Goal: Task Accomplishment & Management: Manage account settings

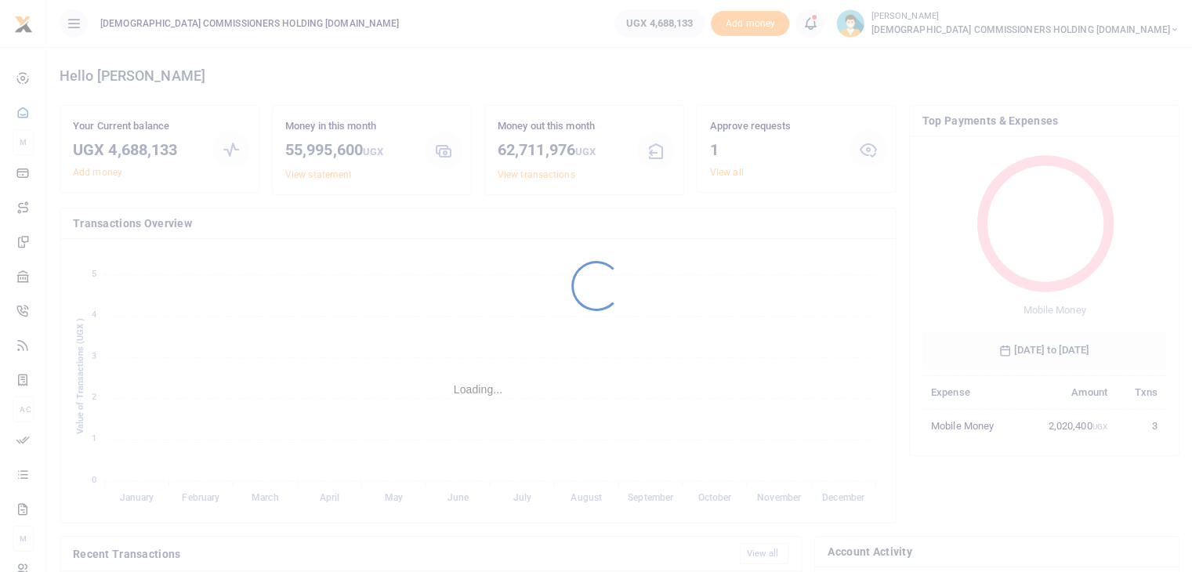
scroll to position [208, 232]
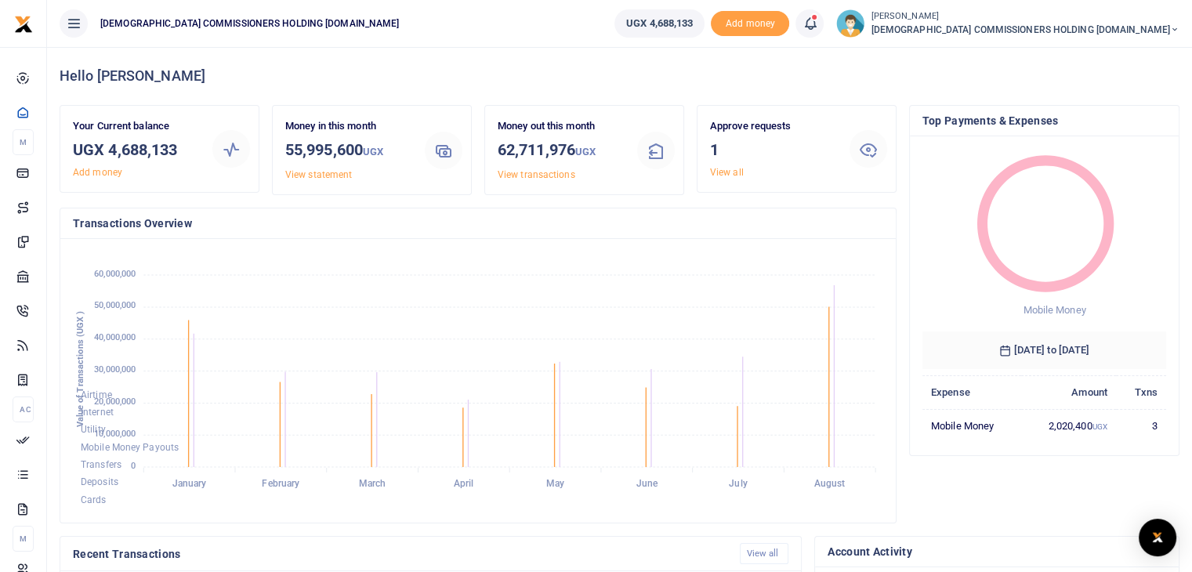
click at [727, 175] on link "View all" at bounding box center [727, 172] width 34 height 11
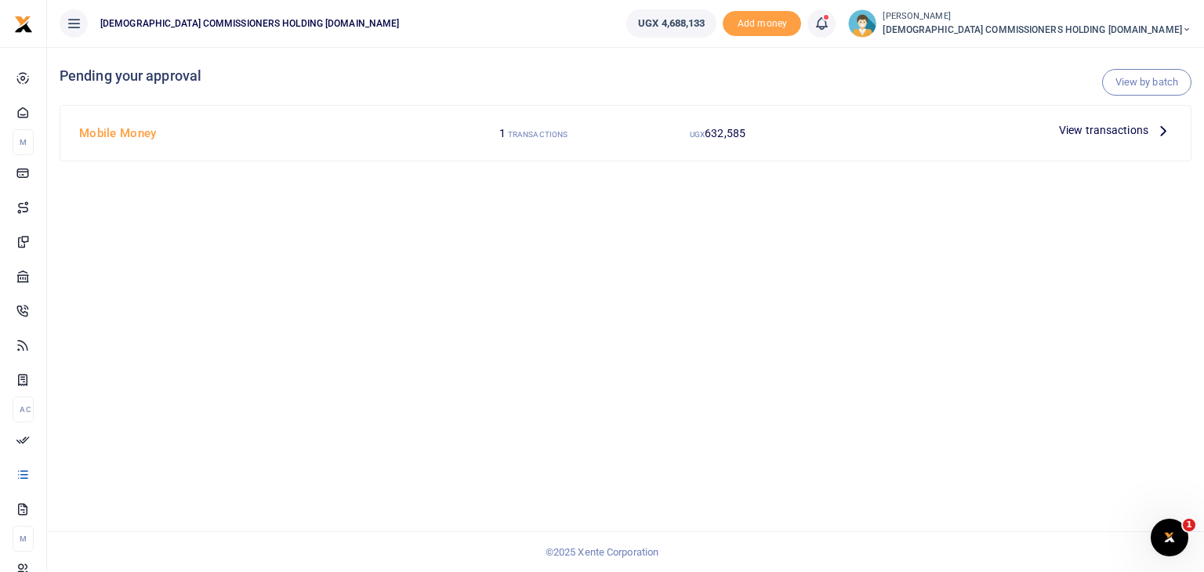
click at [1135, 130] on span "View transactions" at bounding box center [1103, 130] width 89 height 17
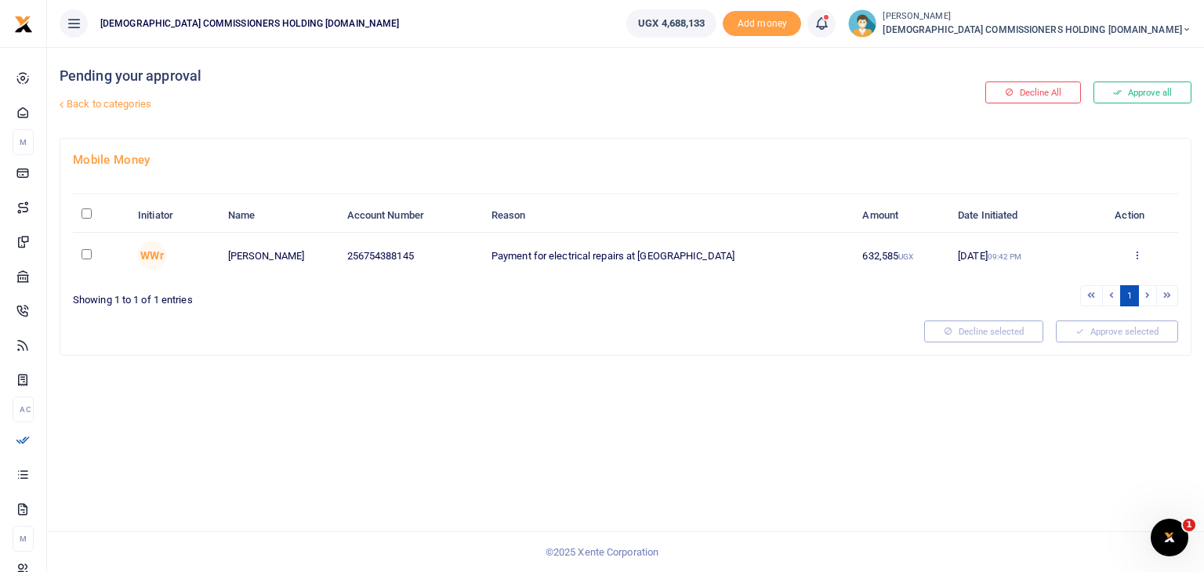
click at [1135, 255] on icon at bounding box center [1137, 254] width 10 height 11
click at [1054, 281] on link "Approve" at bounding box center [1079, 281] width 124 height 22
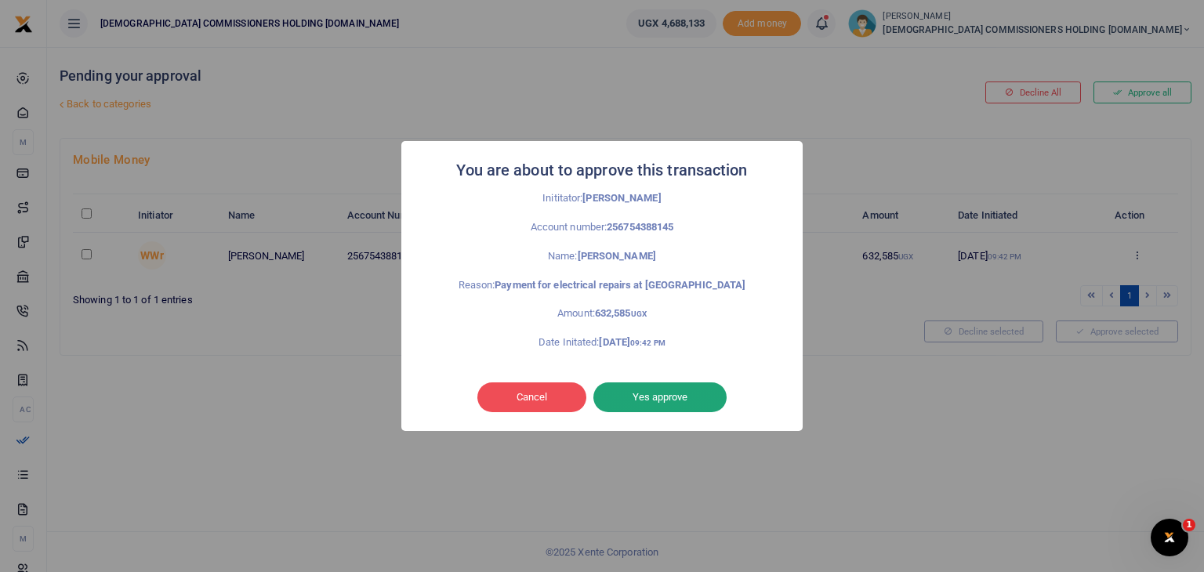
click at [641, 394] on button "Yes approve" at bounding box center [659, 398] width 133 height 30
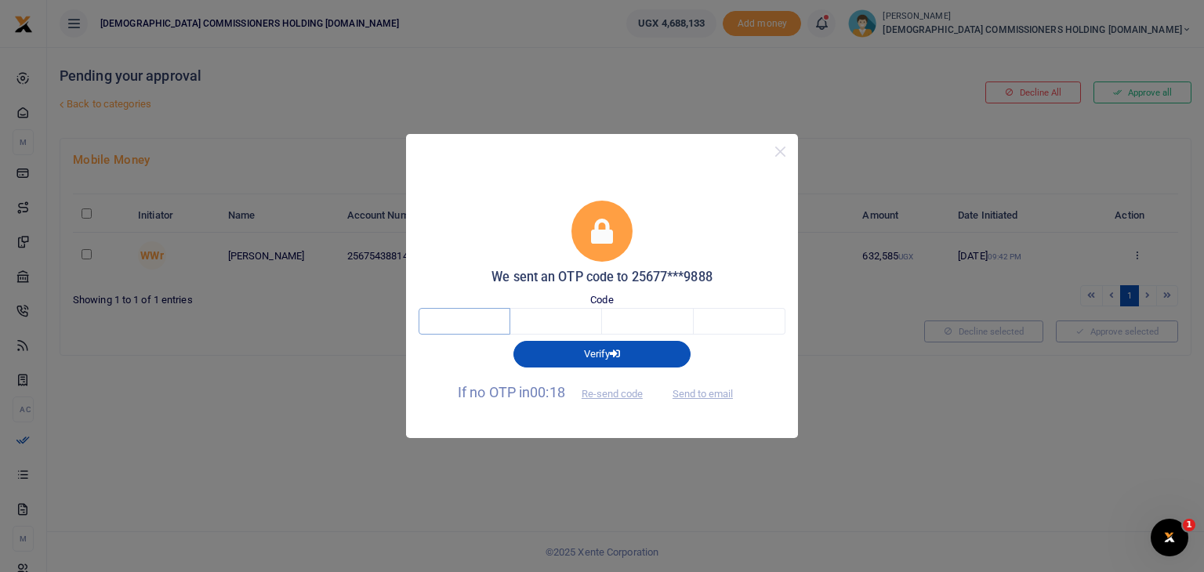
click at [464, 310] on input "text" at bounding box center [465, 321] width 92 height 27
type input "2"
type input "7"
type input "6"
type input "5"
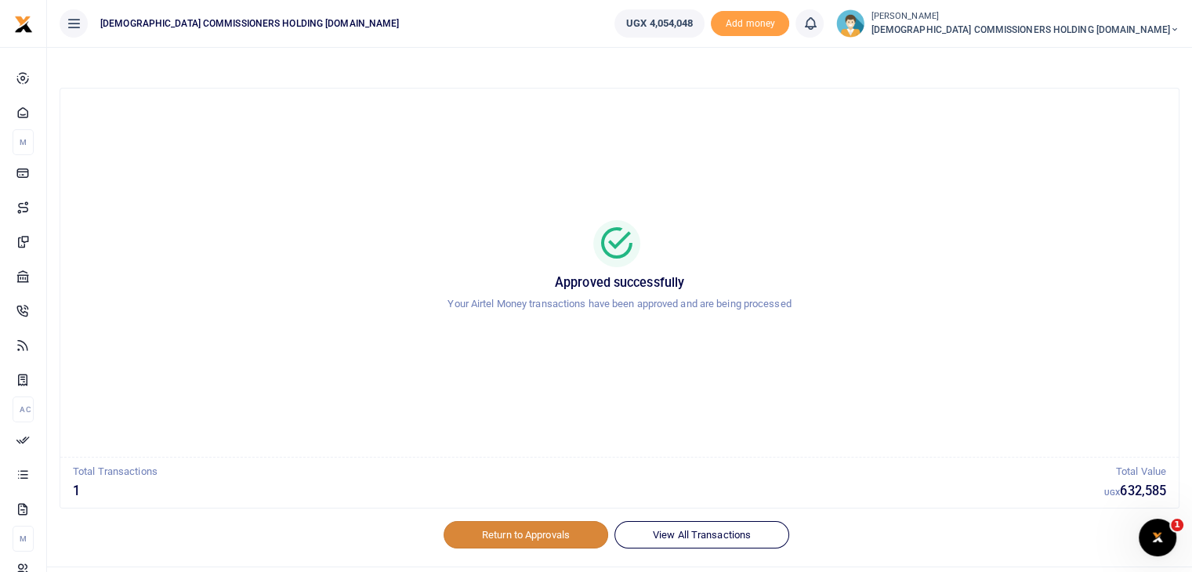
click at [519, 535] on link "Return to Approvals" at bounding box center [526, 534] width 165 height 27
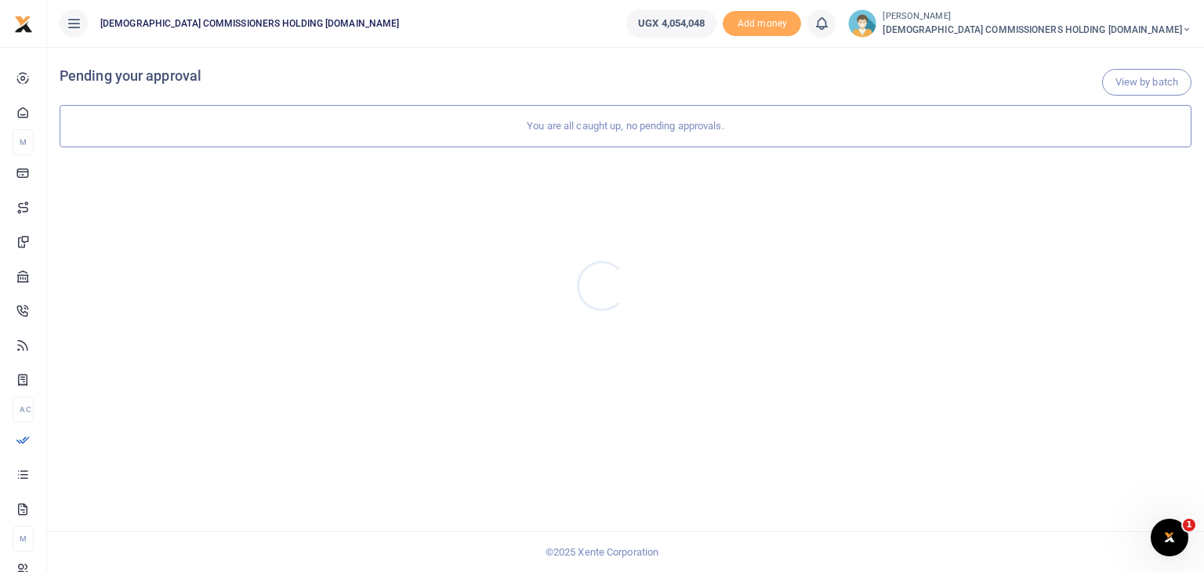
click at [1152, 28] on div at bounding box center [602, 286] width 1204 height 572
click at [1182, 32] on icon at bounding box center [1186, 29] width 9 height 11
click at [1087, 65] on link "Switch accounts" at bounding box center [1025, 57] width 124 height 22
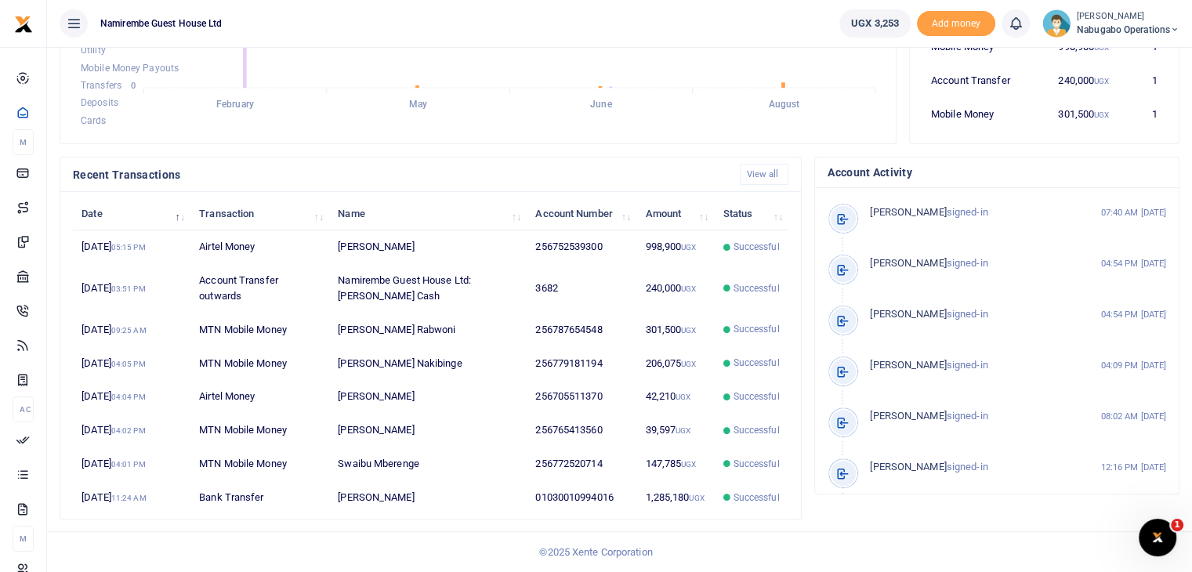
scroll to position [375, 0]
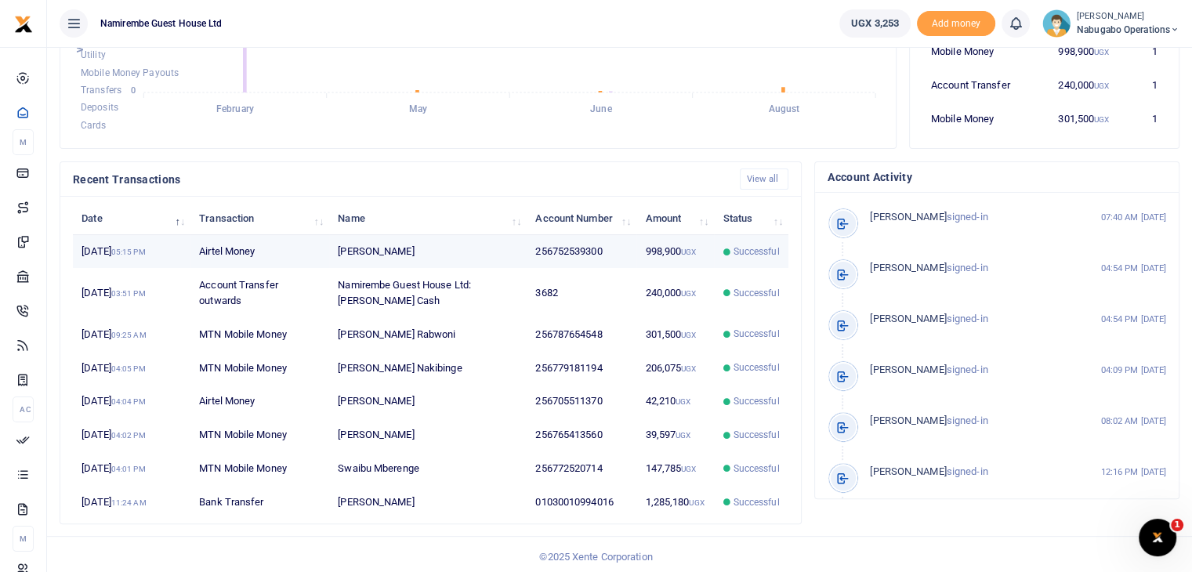
click at [643, 269] on td "998,900 UGX" at bounding box center [676, 252] width 78 height 34
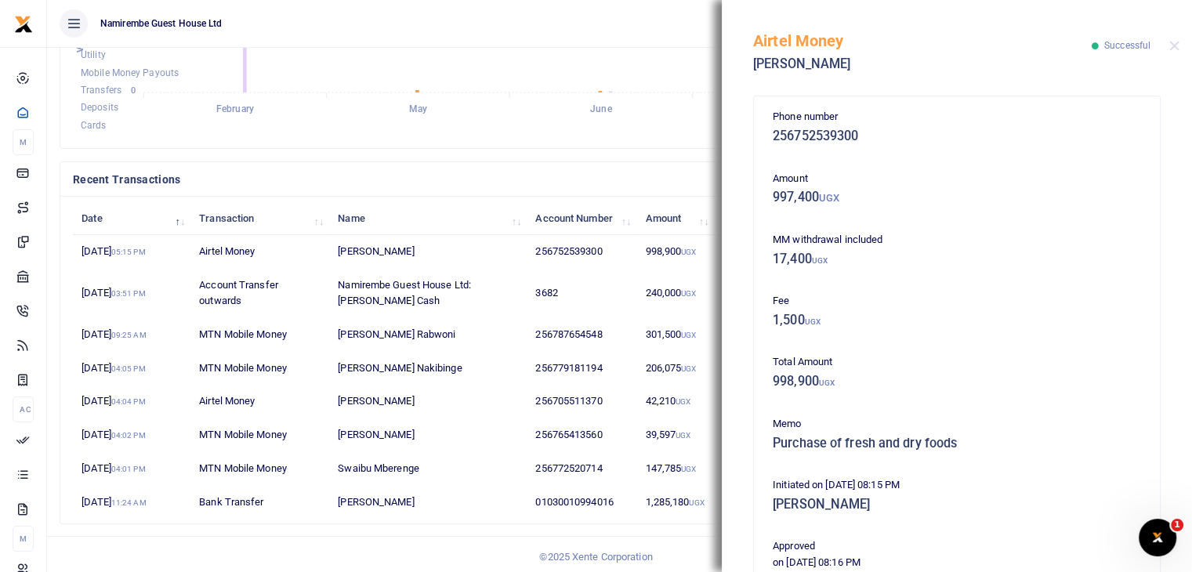
click at [182, 120] on div "Airtime Internet Utility Mobile Money Payouts Transfers Deposits Cards" at bounding box center [478, 73] width 811 height 124
click at [386, 186] on div "Recent Transactions View all" at bounding box center [431, 179] width 728 height 21
click at [1178, 45] on button "Close" at bounding box center [1175, 46] width 10 height 10
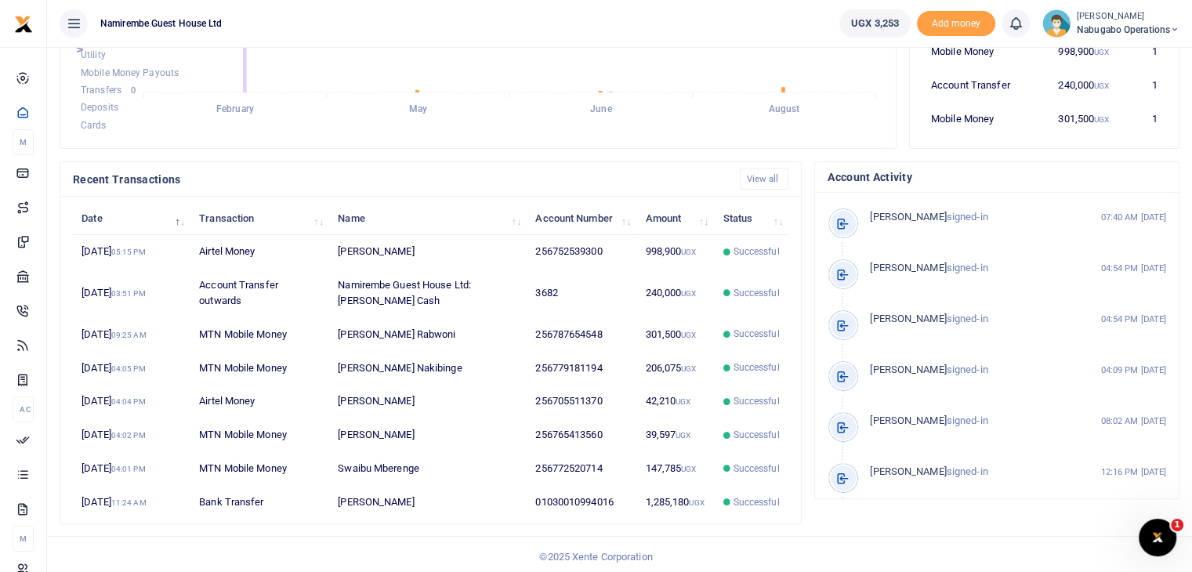
drag, startPoint x: 1203, startPoint y: 246, endPoint x: 757, endPoint y: 34, distance: 494.0
click at [757, 34] on ul "Namirembe Guest House Ltd" at bounding box center [437, 23] width 780 height 47
